Goal: Information Seeking & Learning: Learn about a topic

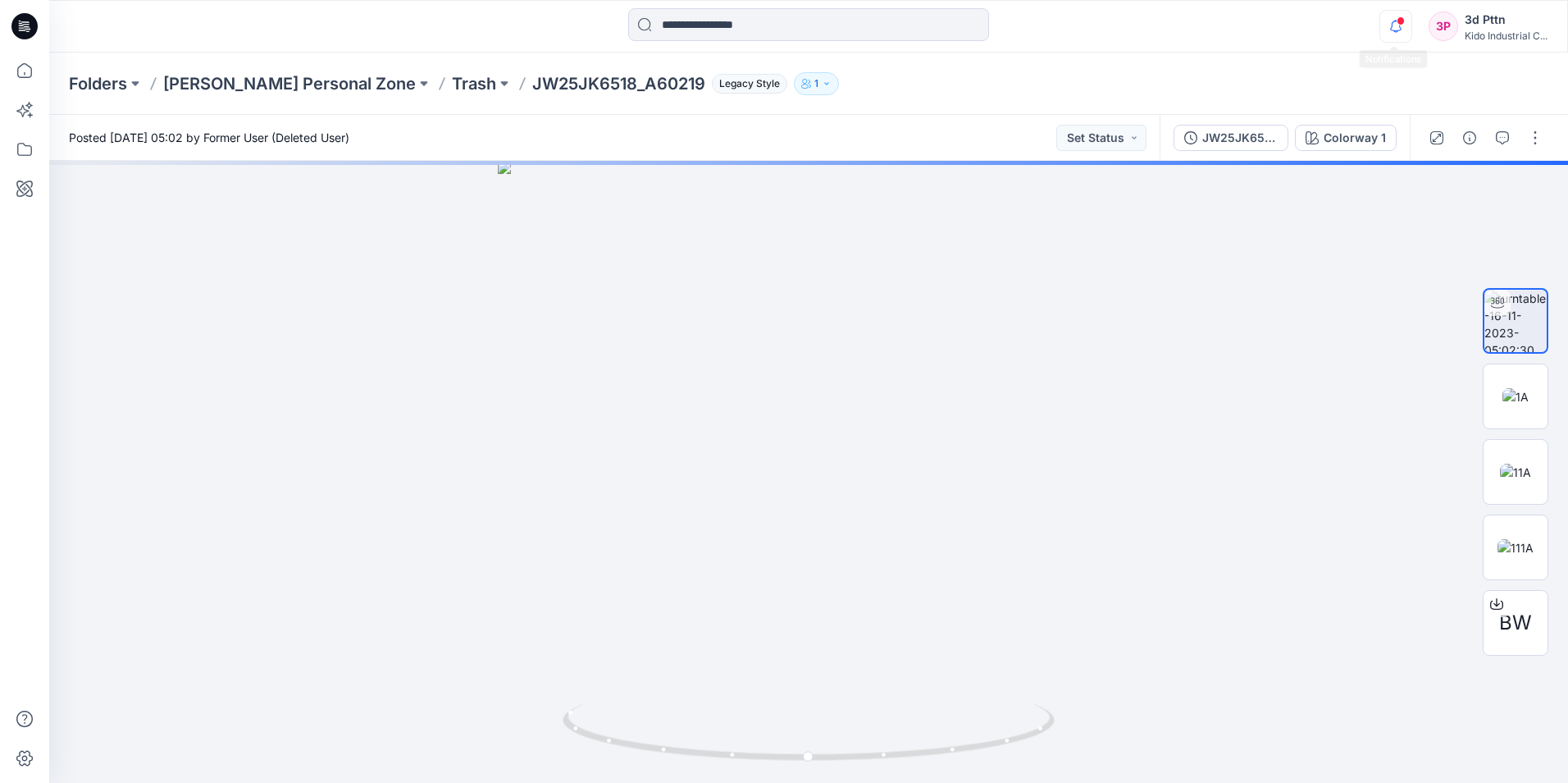
click at [1385, 30] on icon "button" at bounding box center [1396, 26] width 31 height 32
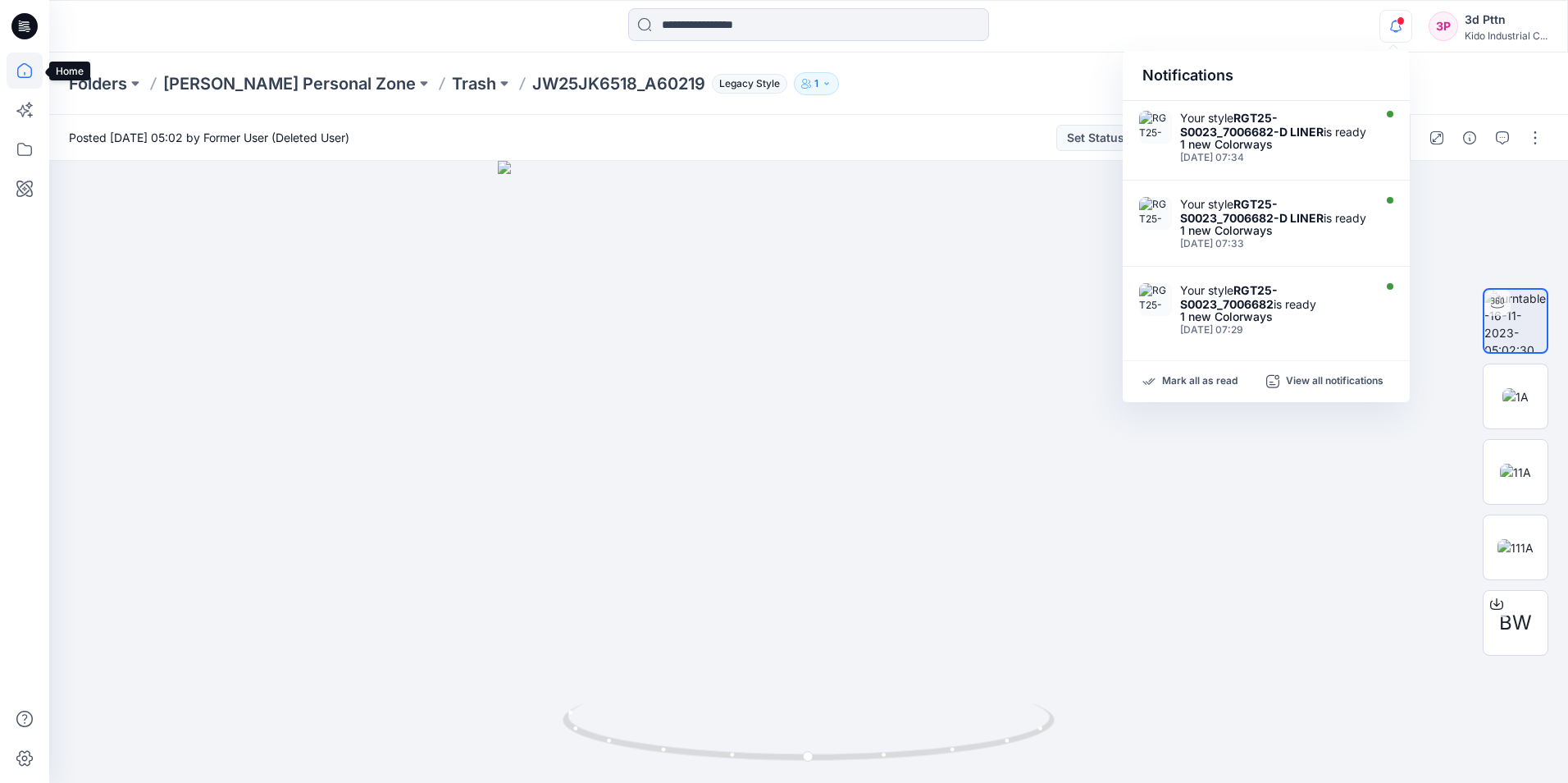
click at [20, 69] on icon at bounding box center [25, 70] width 36 height 36
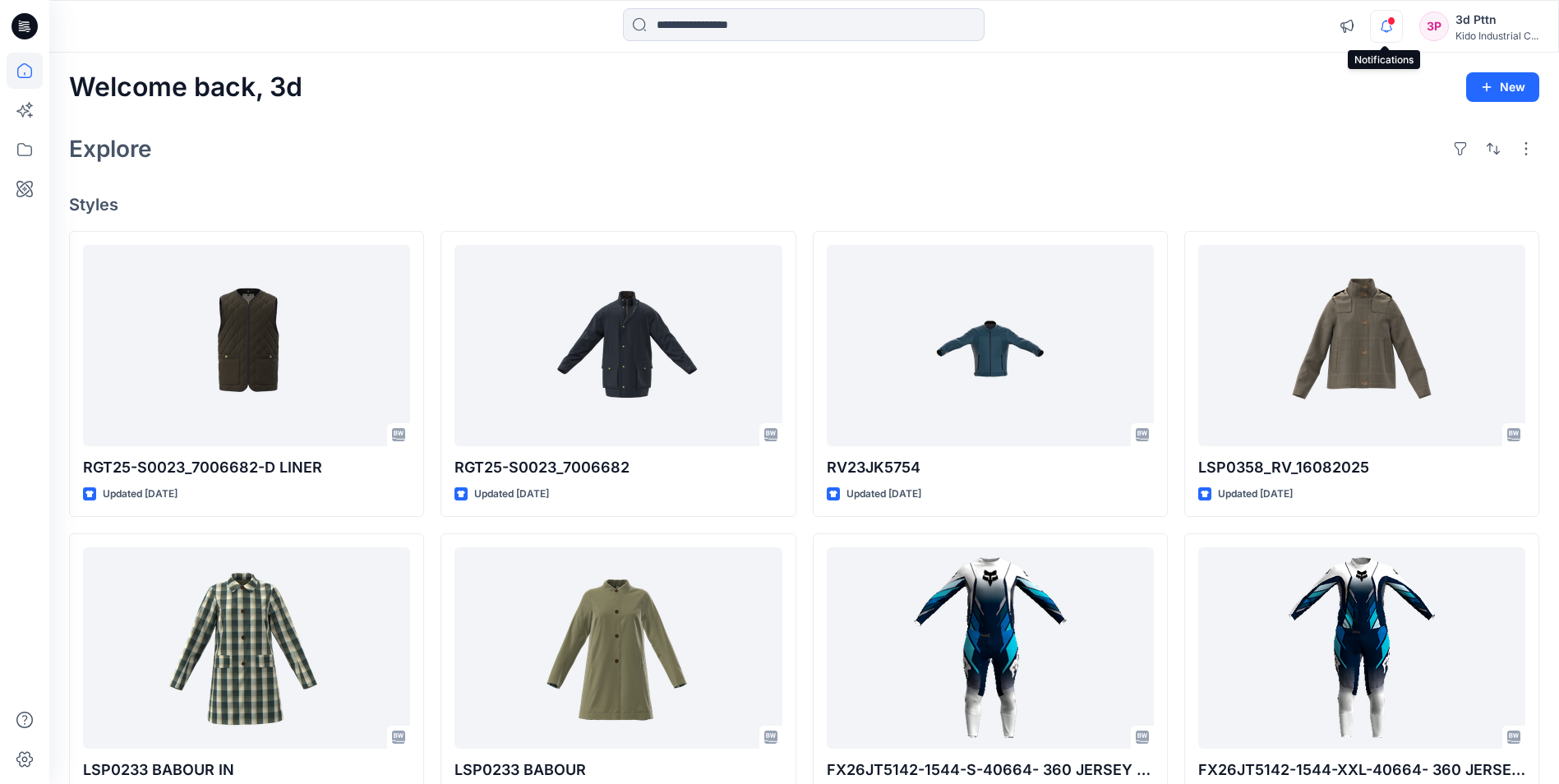
click at [1376, 32] on icon "button" at bounding box center [1386, 26] width 31 height 32
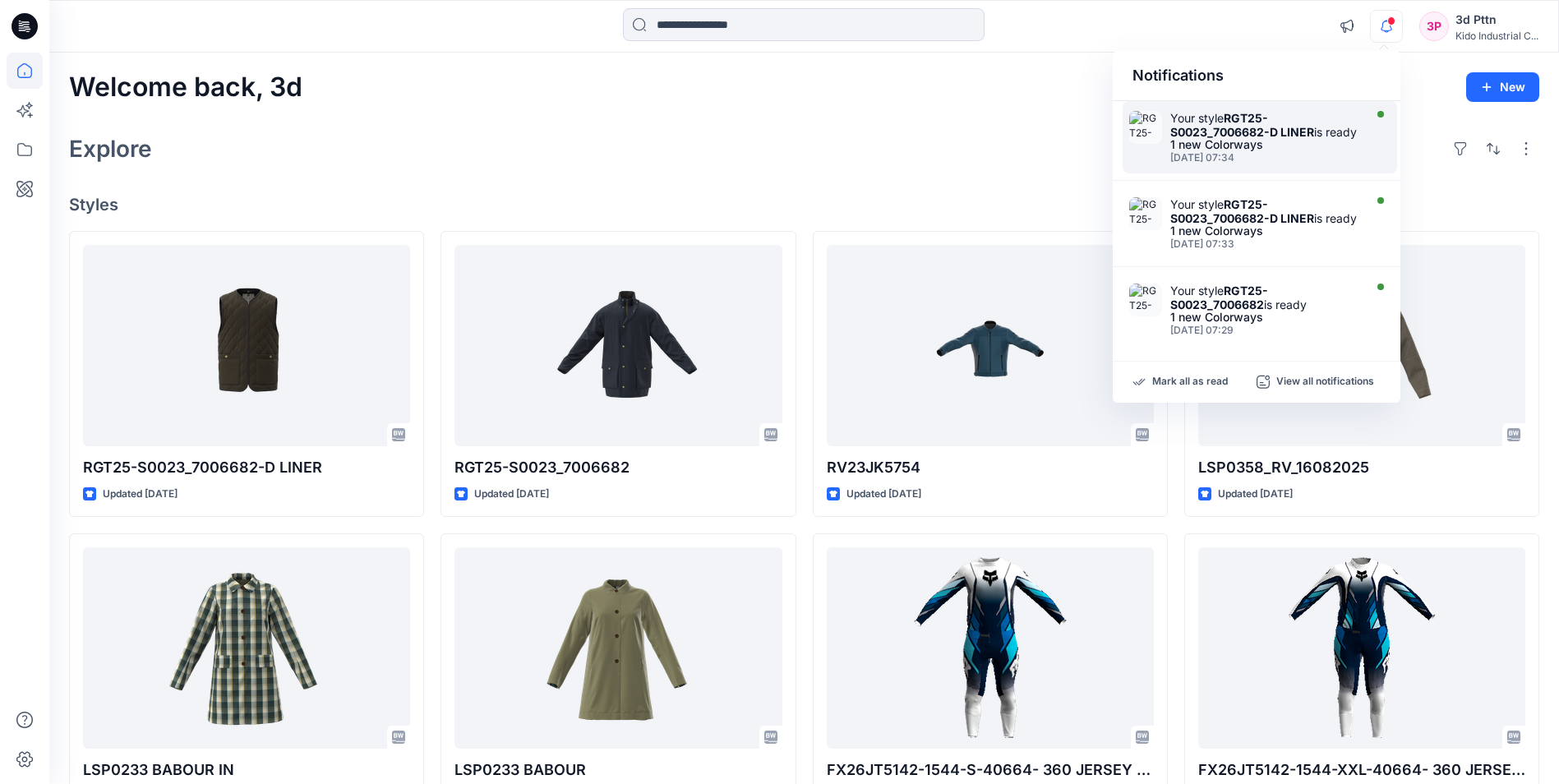
click at [1307, 139] on div "Your style RGT25-S0023_7006682-D LINER is ready" at bounding box center [1265, 124] width 189 height 28
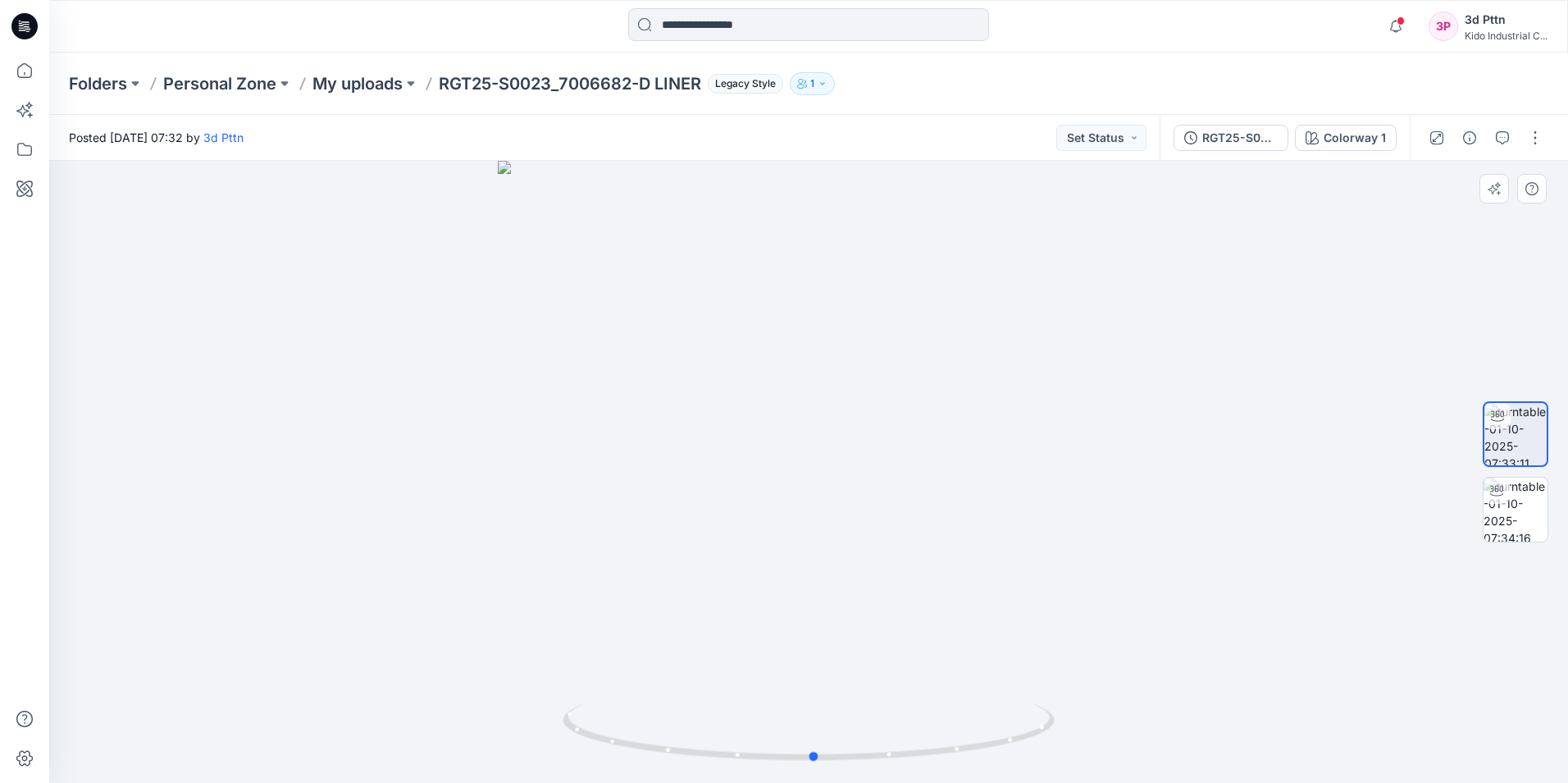
drag, startPoint x: 807, startPoint y: 760, endPoint x: 1304, endPoint y: 735, distance: 497.6
click at [1304, 735] on div at bounding box center [808, 472] width 1518 height 622
click at [1399, 26] on icon "button" at bounding box center [1396, 26] width 31 height 32
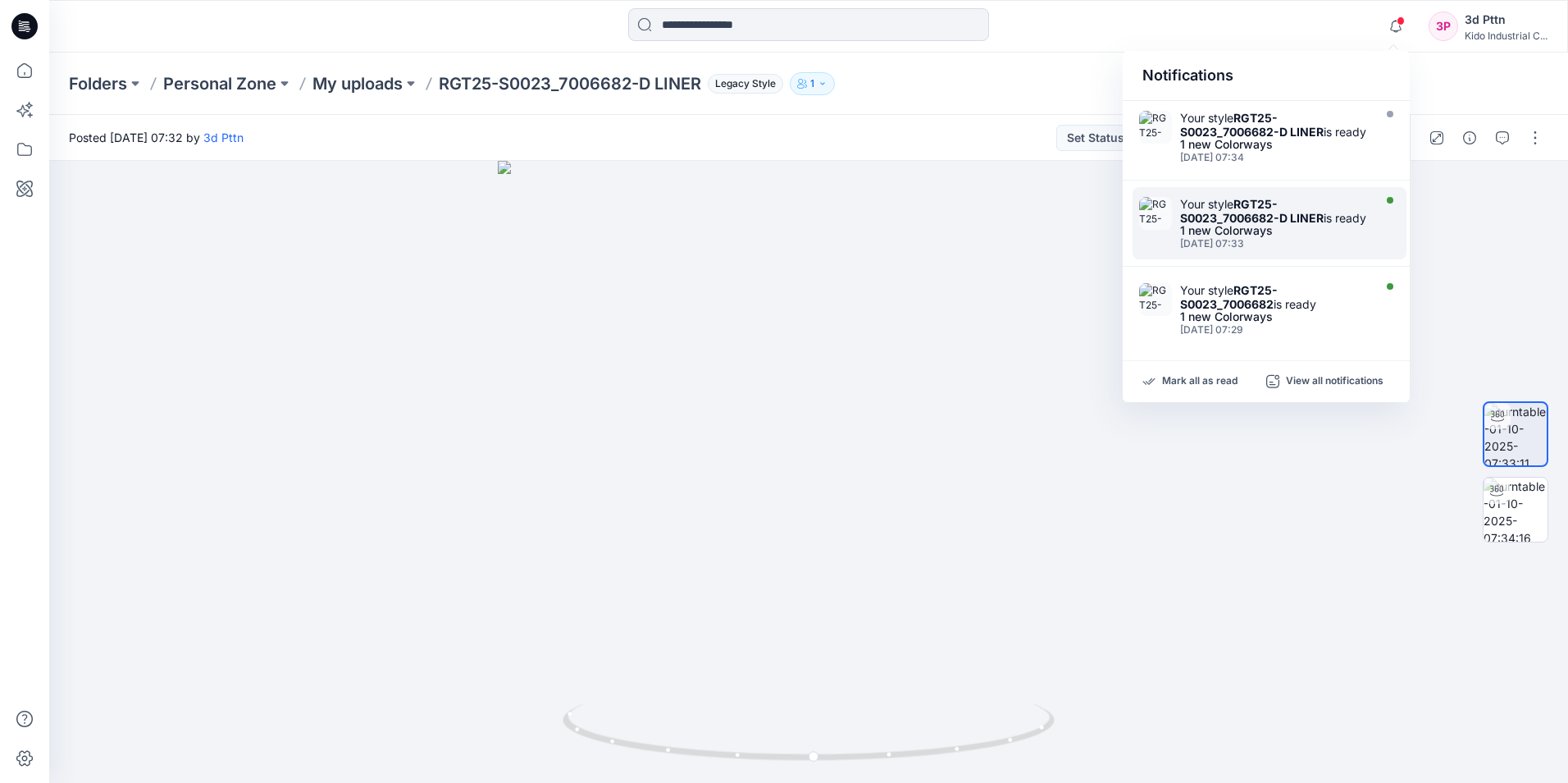
click at [1216, 225] on strong "RGT25-S0023_7006682-D LINER" at bounding box center [1252, 211] width 144 height 28
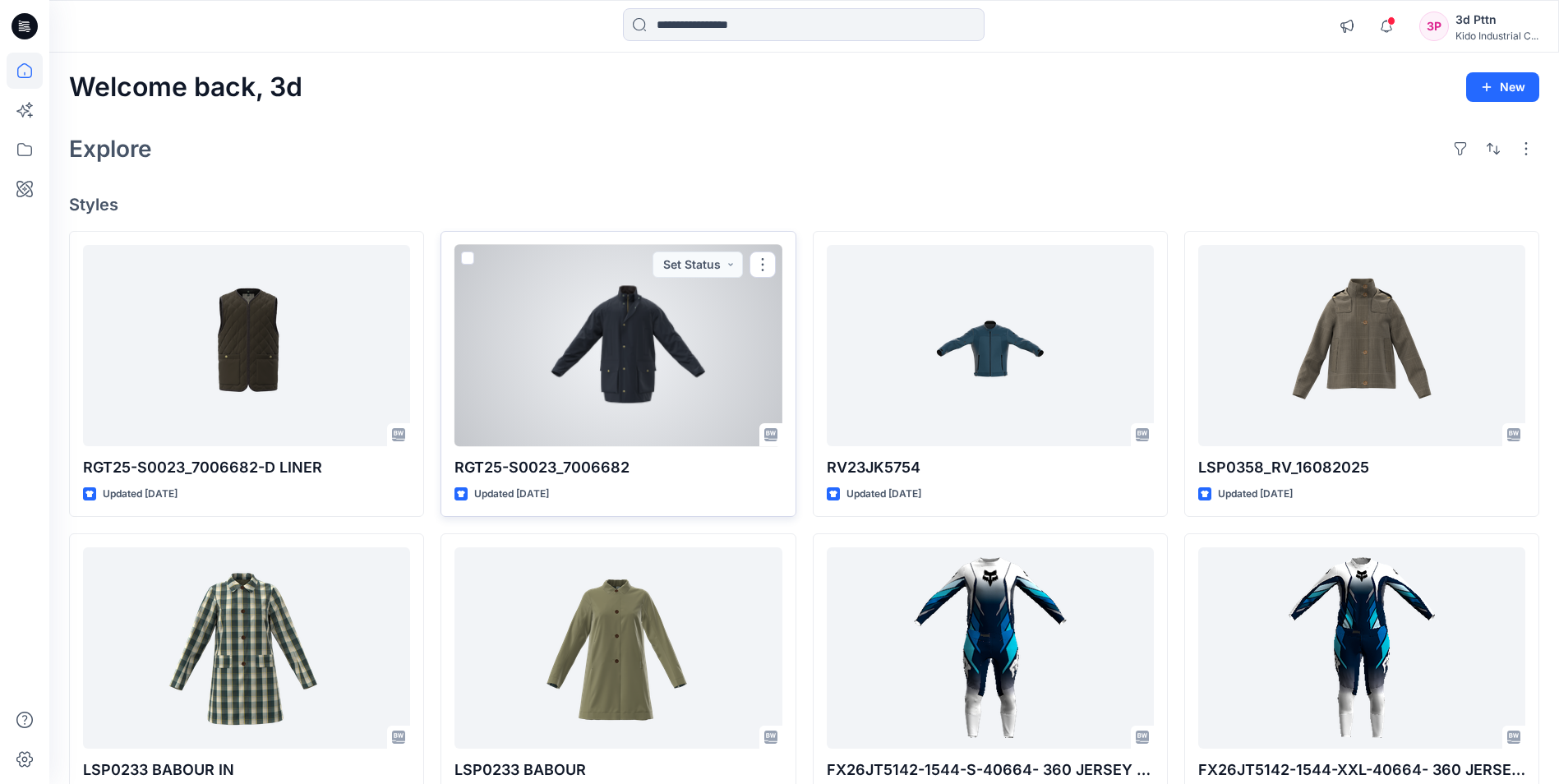
click at [600, 339] on div at bounding box center [617, 345] width 327 height 201
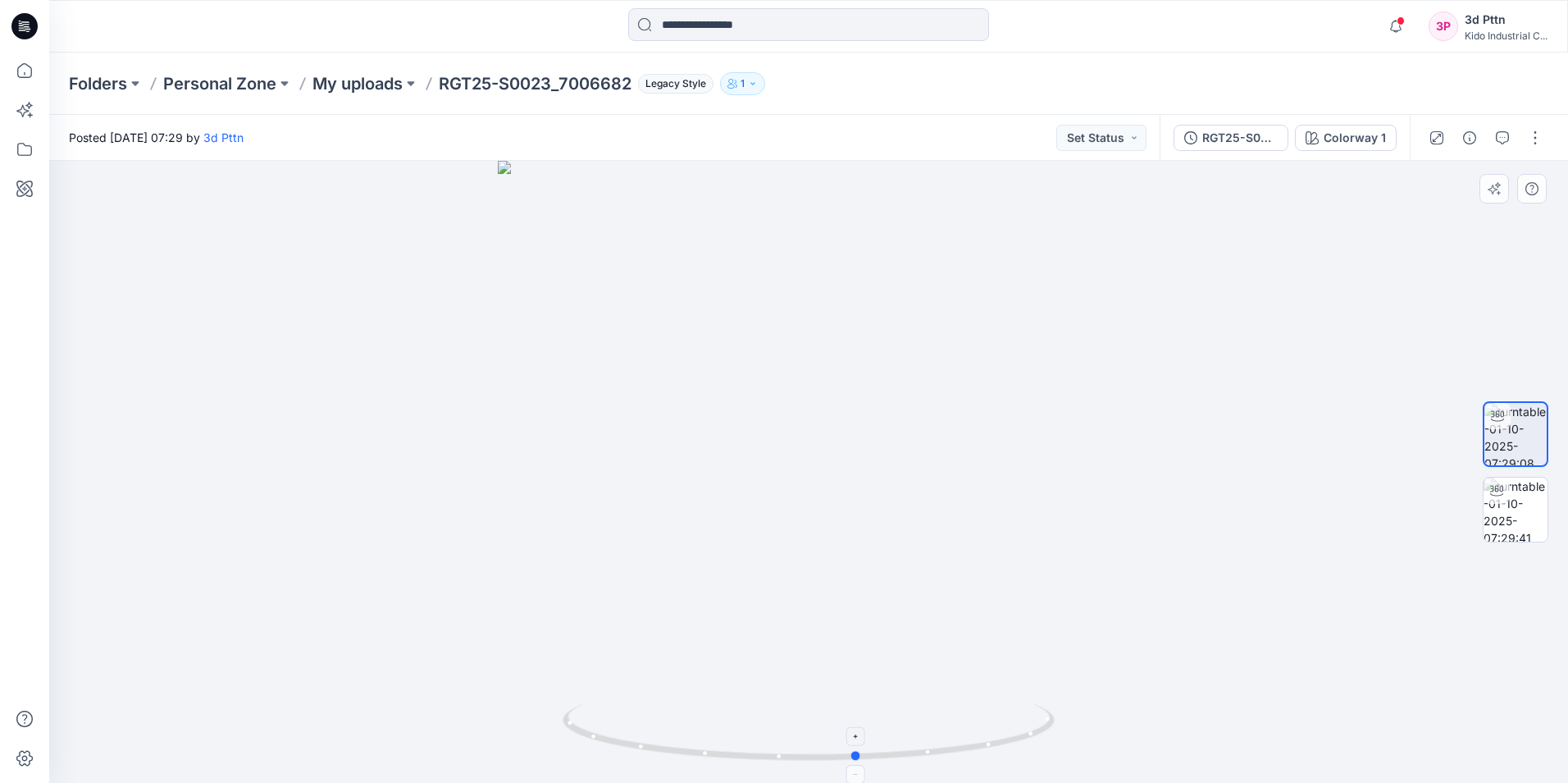
drag, startPoint x: 816, startPoint y: 757, endPoint x: 865, endPoint y: 731, distance: 55.5
click at [865, 731] on icon at bounding box center [810, 733] width 496 height 62
